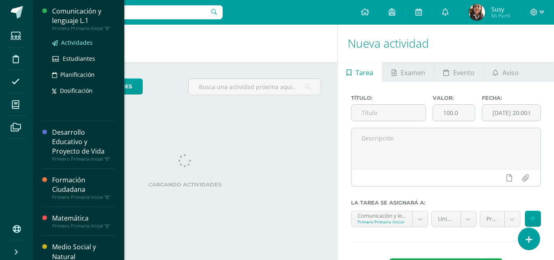
click at [65, 40] on span "Actividades" at bounding box center [77, 43] width 32 height 8
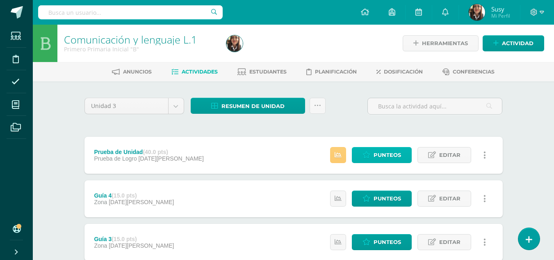
click at [405, 157] on link "Punteos" at bounding box center [382, 155] width 60 height 16
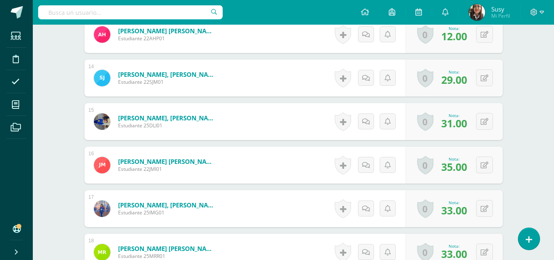
scroll to position [839, 0]
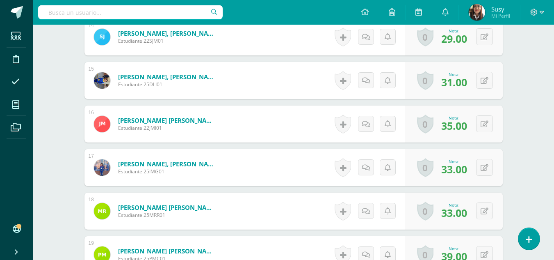
click at [200, 205] on link "[PERSON_NAME] [PERSON_NAME]" at bounding box center [167, 207] width 98 height 8
